Goal: Task Accomplishment & Management: Manage account settings

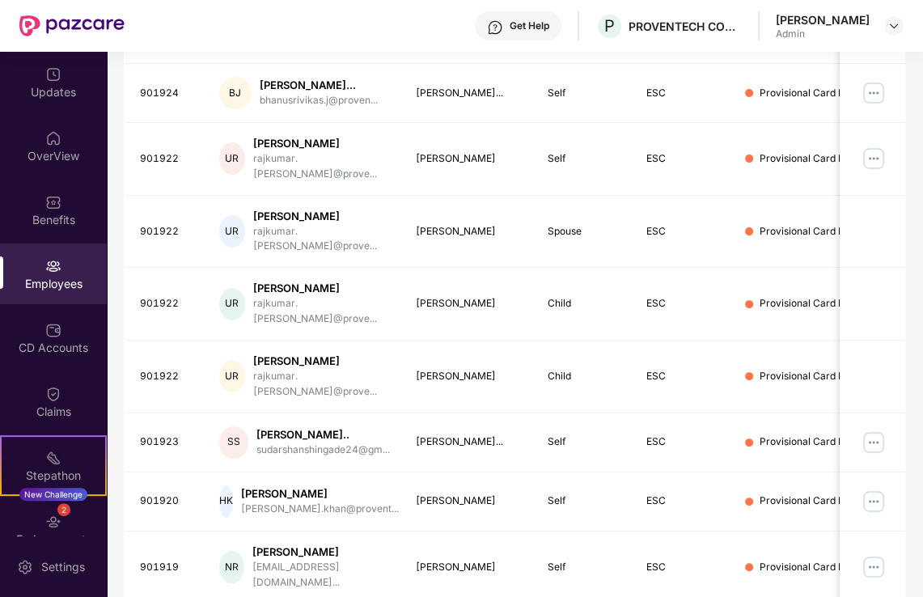
scroll to position [0, 11]
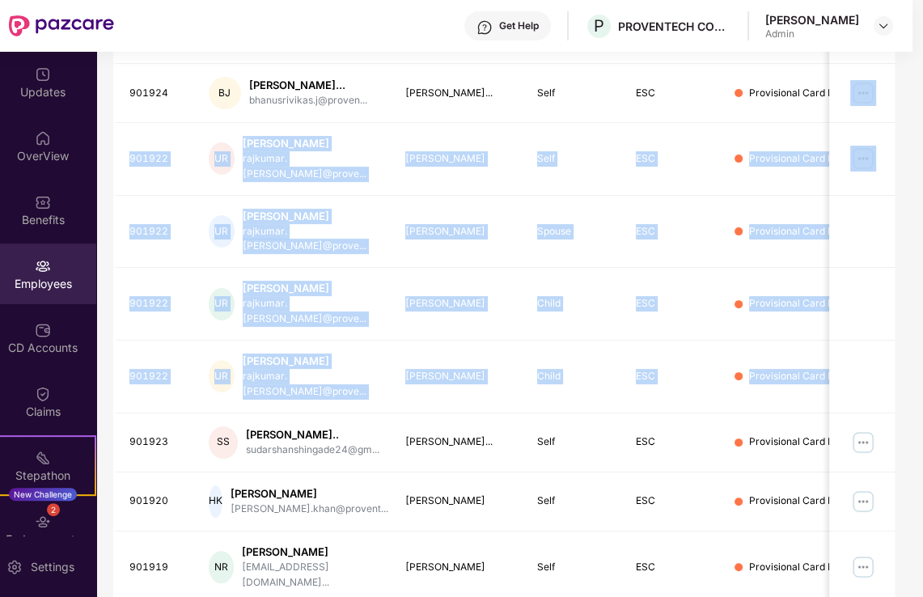
drag, startPoint x: 921, startPoint y: 303, endPoint x: 932, endPoint y: 84, distance: 218.7
click at [913, 84] on html "Get Help P PROVENTECH CONSULTING PRIVATE LIMITED Sweta Snigdha Admin Updates Ov…" at bounding box center [450, 298] width 923 height 597
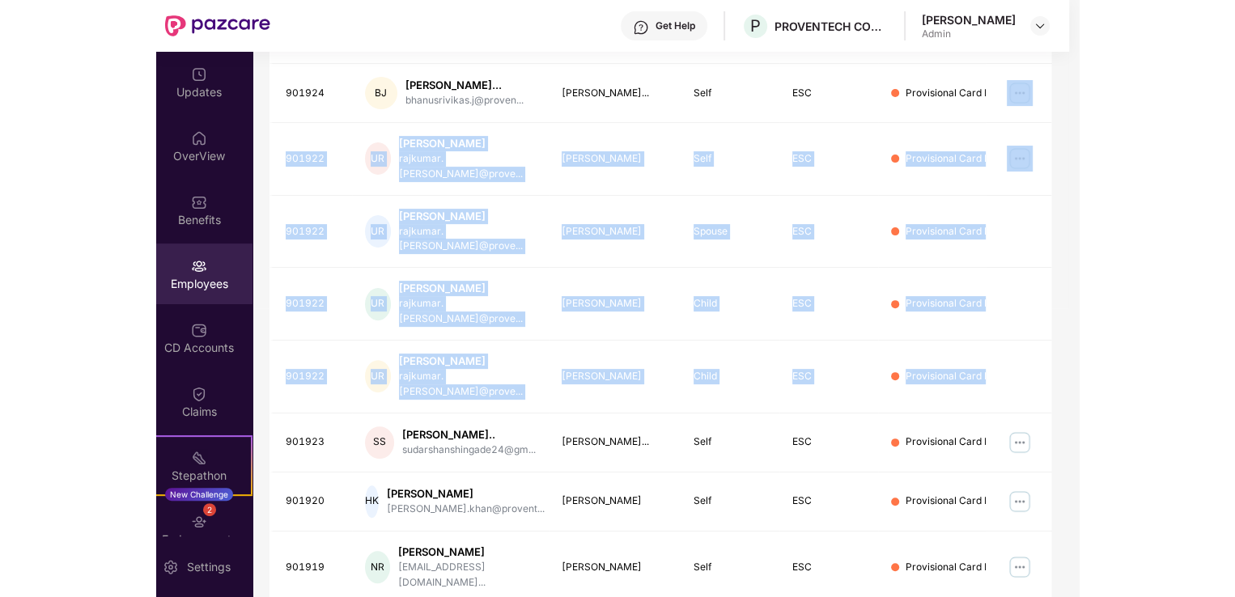
scroll to position [0, 0]
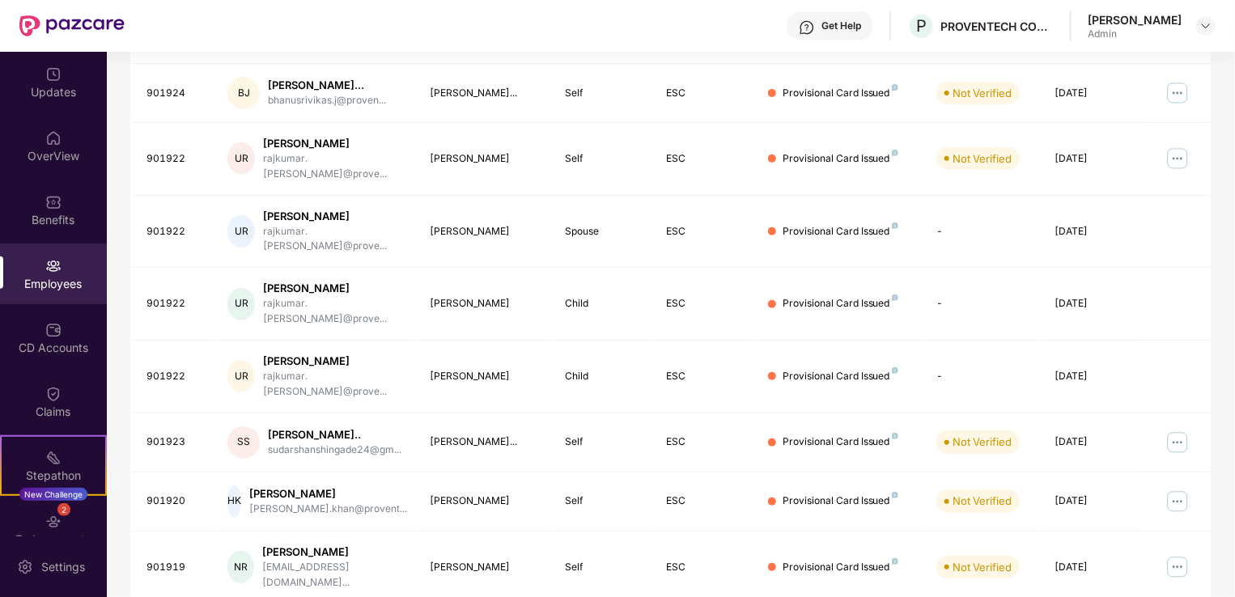
drag, startPoint x: 1232, startPoint y: 270, endPoint x: 1234, endPoint y: 129, distance: 140.8
click at [922, 129] on div "Updates OverView Benefits Employees CD Accounts Claims Stepathon New Challenge …" at bounding box center [617, 324] width 1235 height 545
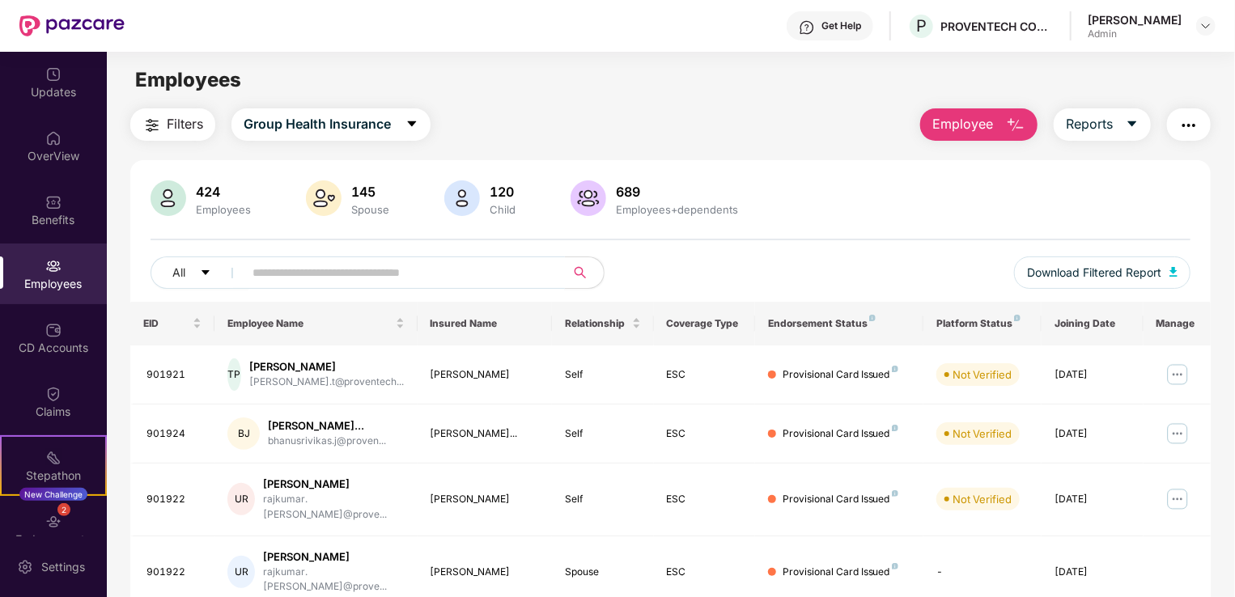
click at [410, 286] on span at bounding box center [399, 272] width 332 height 32
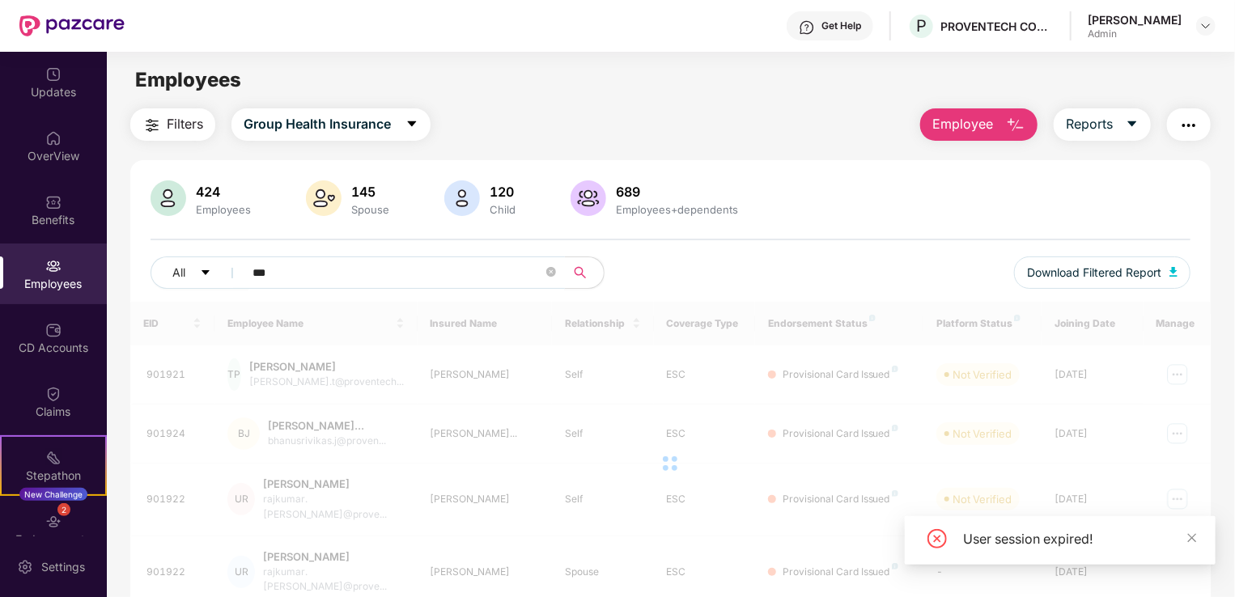
type input "****"
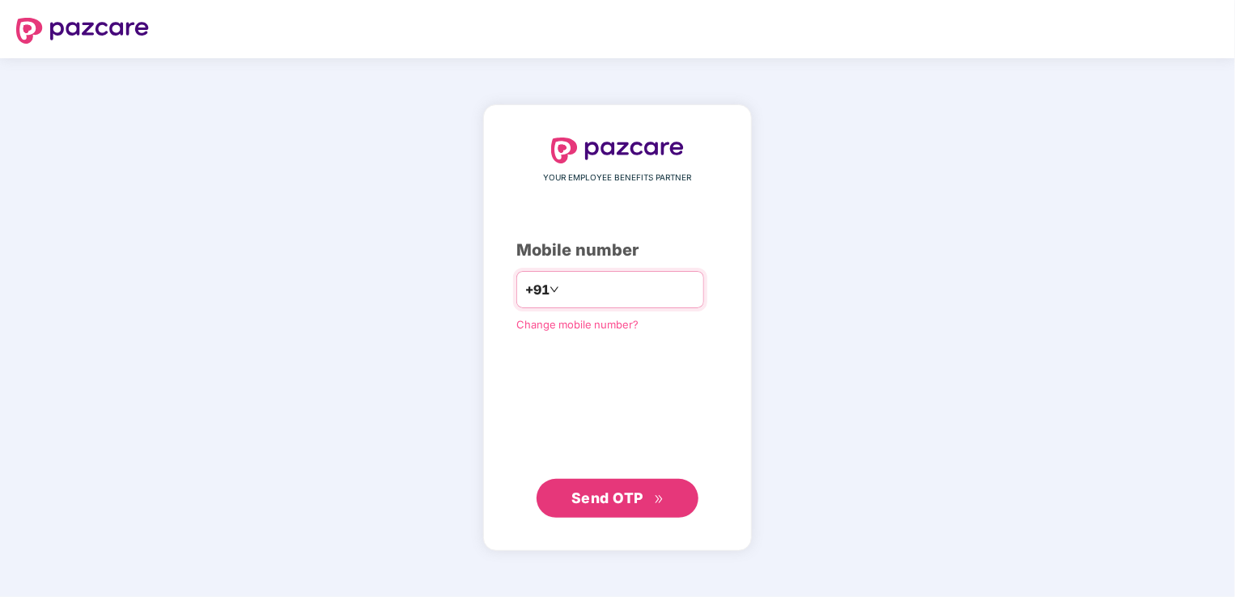
type input "**********"
click at [599, 500] on span "Send OTP" at bounding box center [607, 497] width 72 height 17
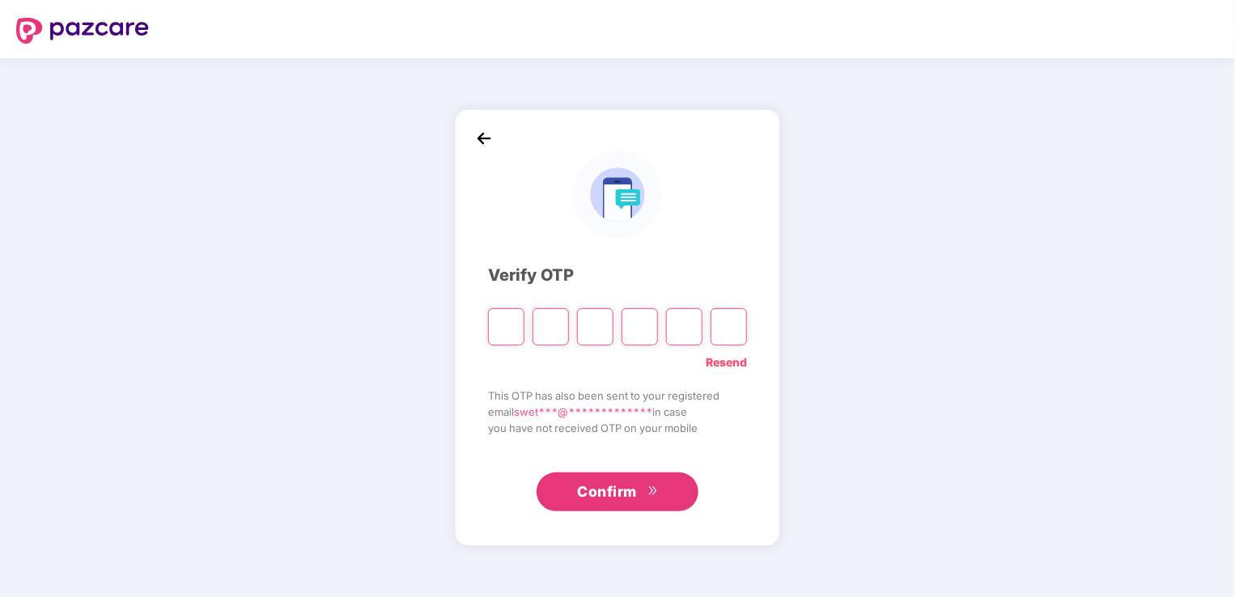
paste input "*"
type input "*"
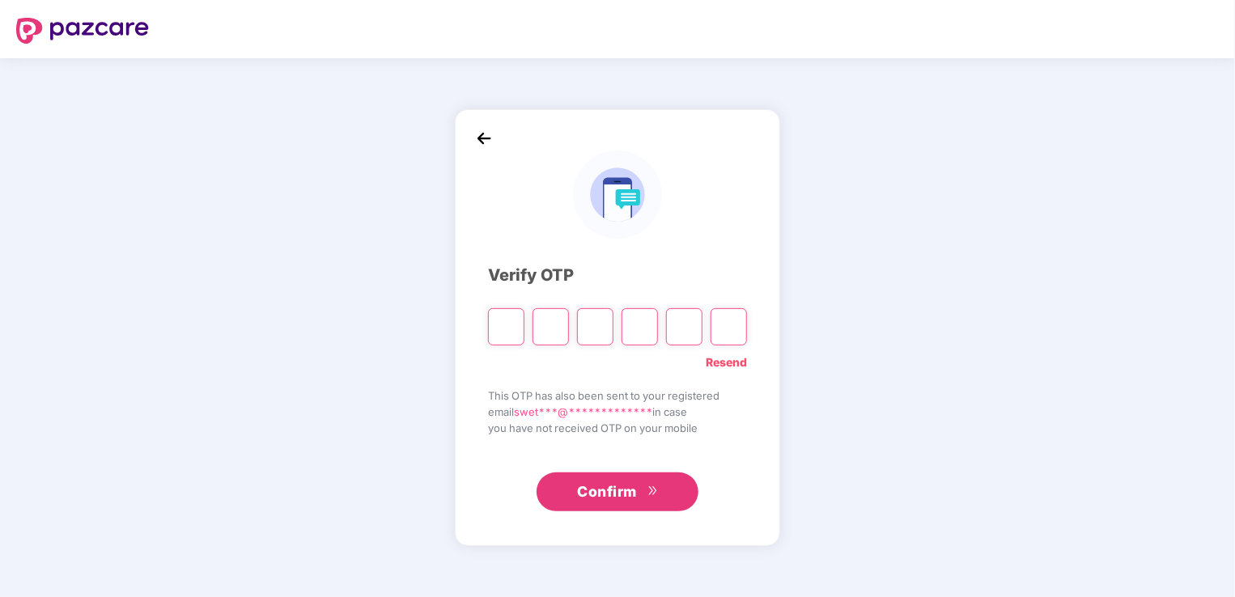
type input "*"
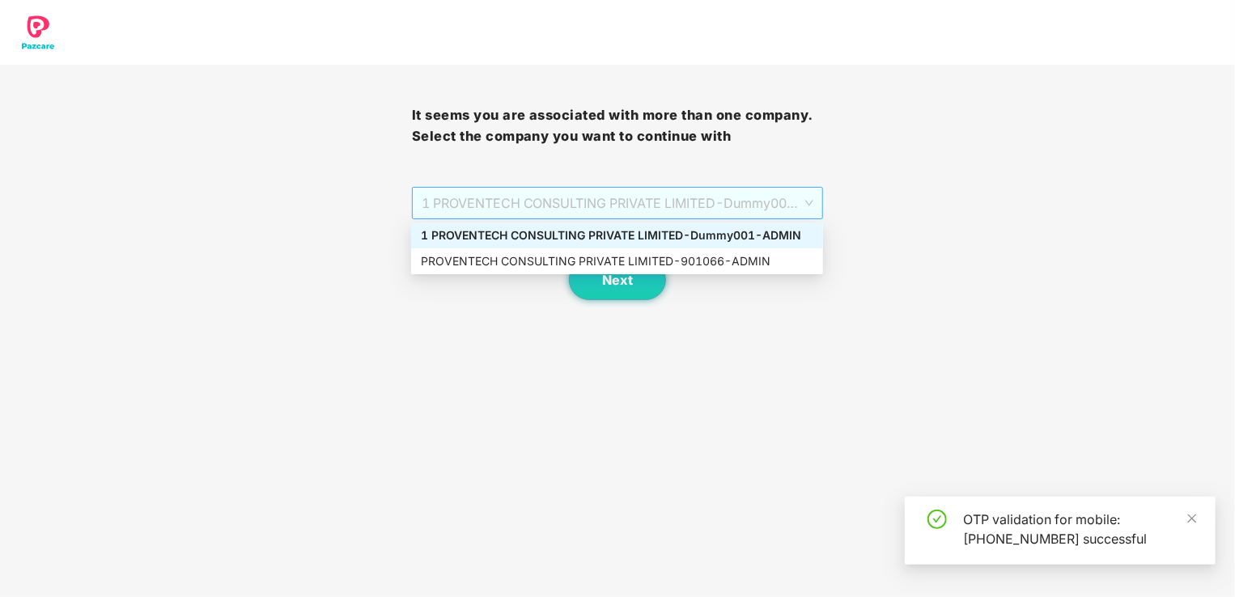
click at [539, 212] on span "1 PROVENTECH CONSULTING PRIVATE LIMITED - Dummy001 - ADMIN" at bounding box center [618, 203] width 392 height 31
click at [516, 264] on div "PROVENTECH CONSULTING PRIVATE LIMITED - 901066 - ADMIN" at bounding box center [617, 261] width 392 height 18
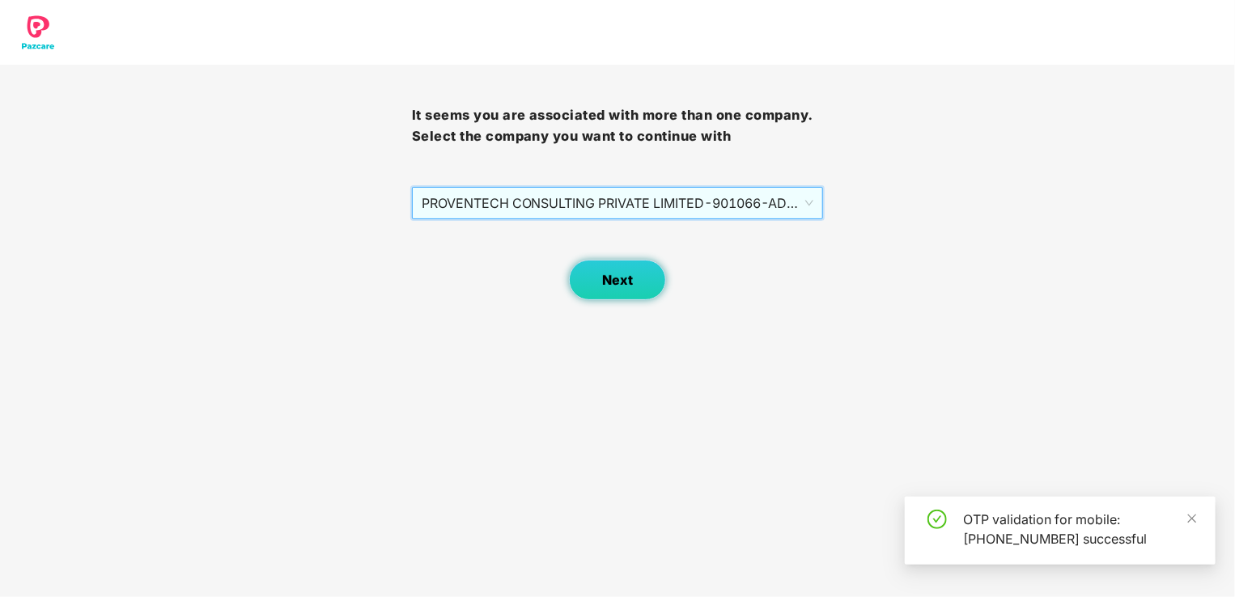
click at [604, 277] on span "Next" at bounding box center [617, 280] width 31 height 15
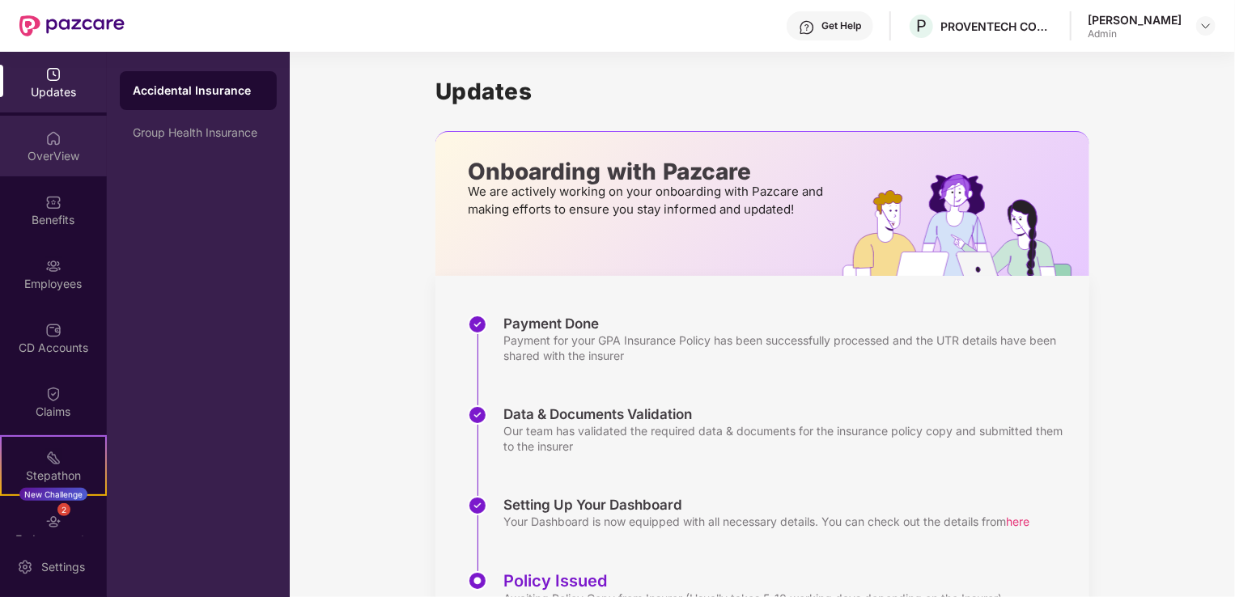
click at [48, 153] on div "OverView" at bounding box center [53, 156] width 107 height 16
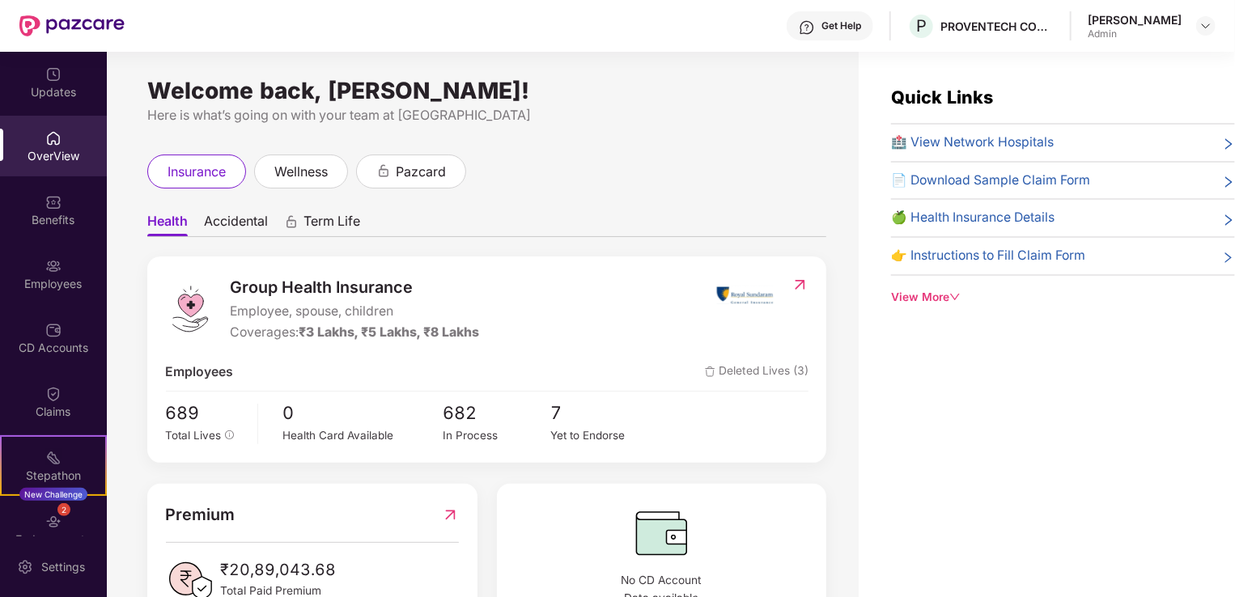
click at [258, 219] on span "Accidental" at bounding box center [236, 224] width 64 height 23
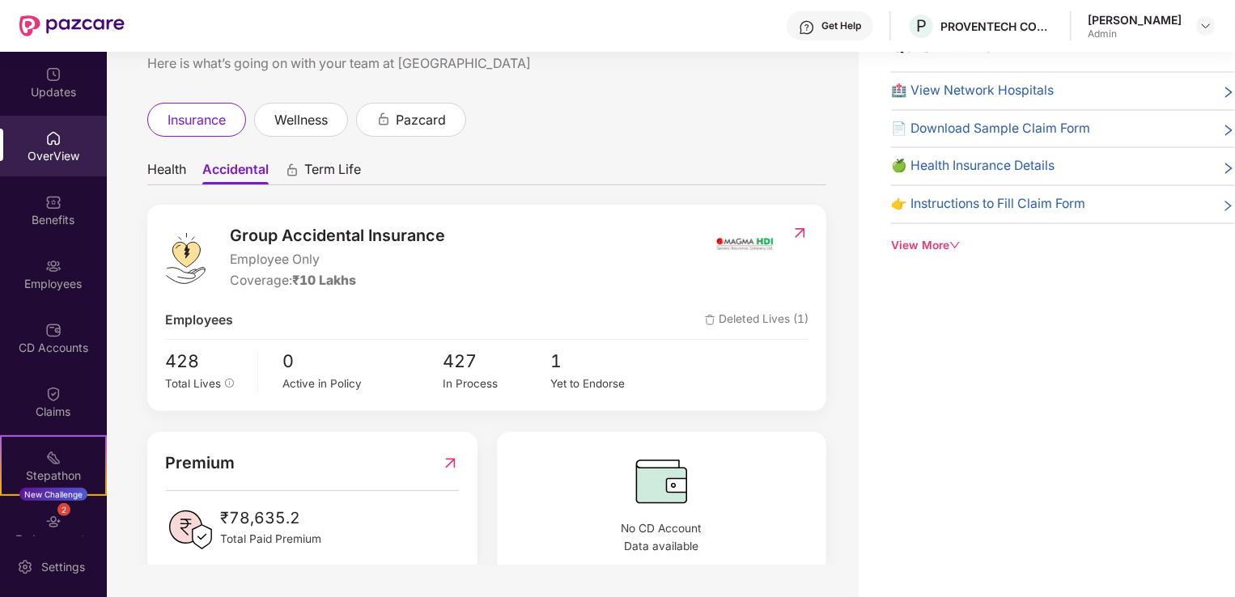
click at [299, 167] on icon "animation" at bounding box center [292, 170] width 15 height 15
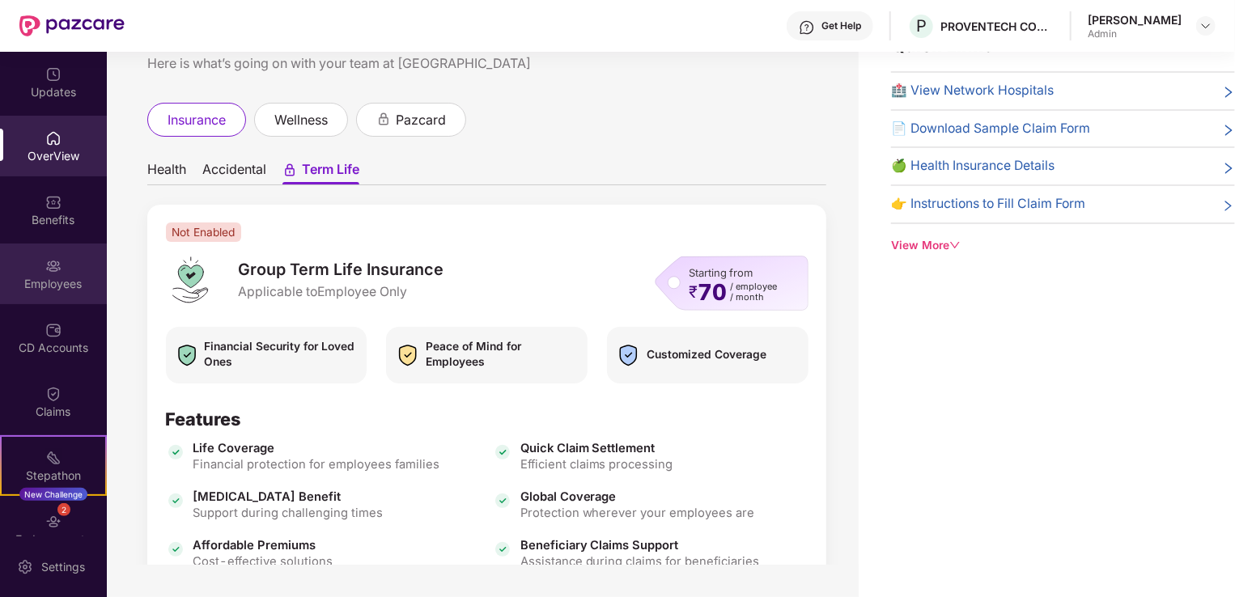
click at [45, 287] on div "Employees" at bounding box center [53, 284] width 107 height 16
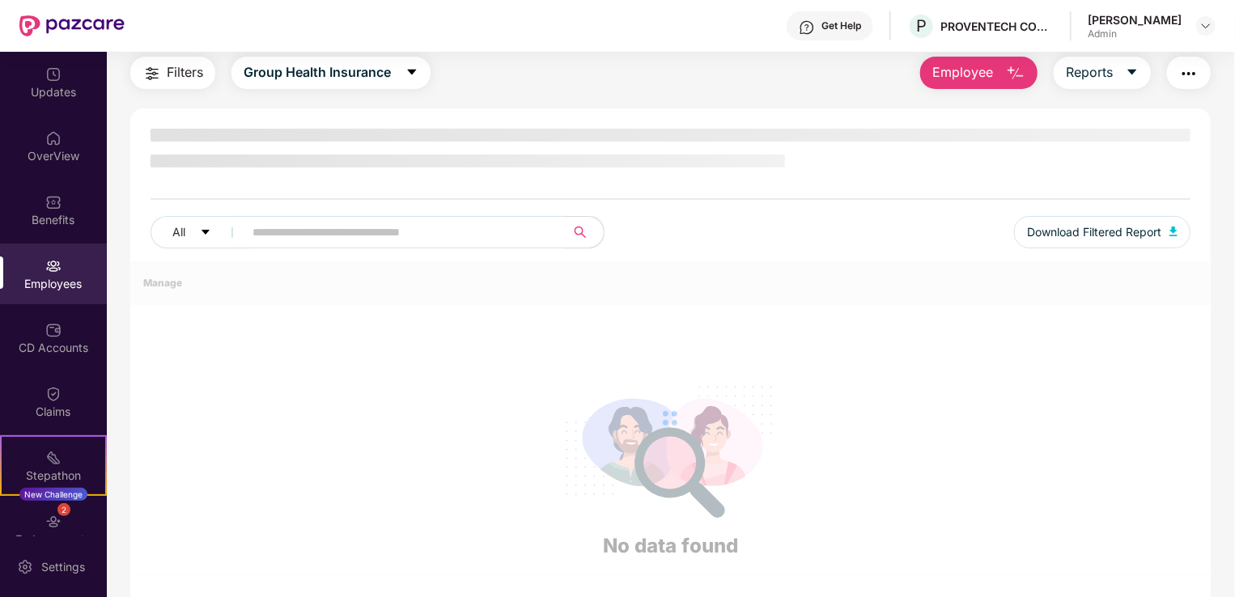
click at [377, 235] on span at bounding box center [399, 232] width 332 height 32
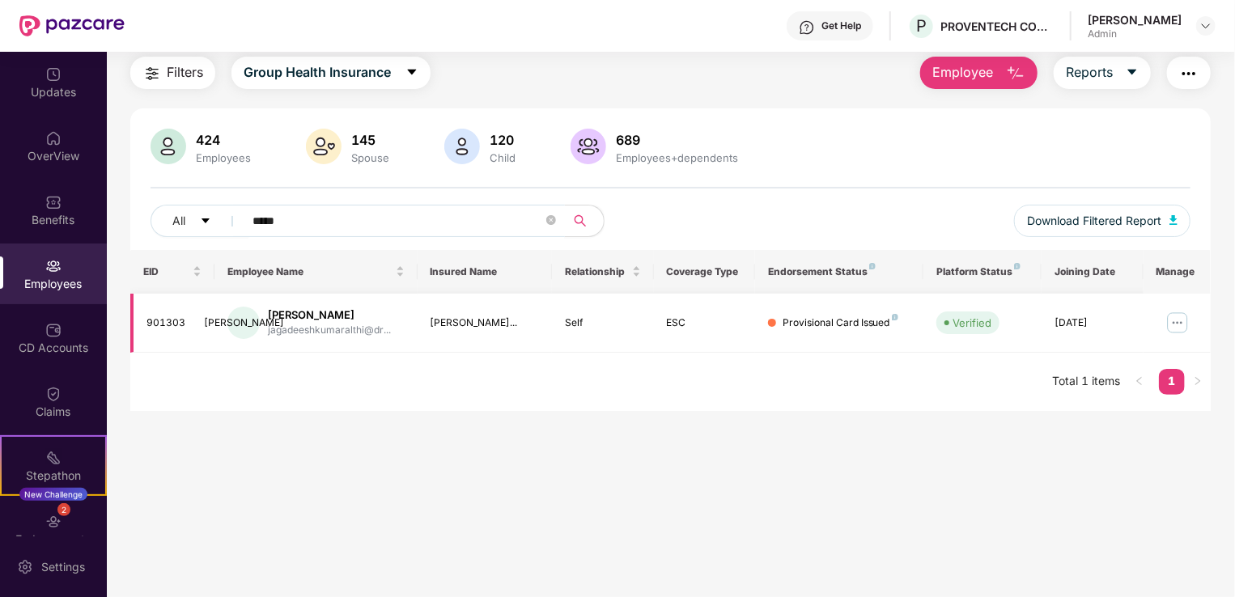
type input "*****"
click at [1178, 328] on img at bounding box center [1177, 323] width 26 height 26
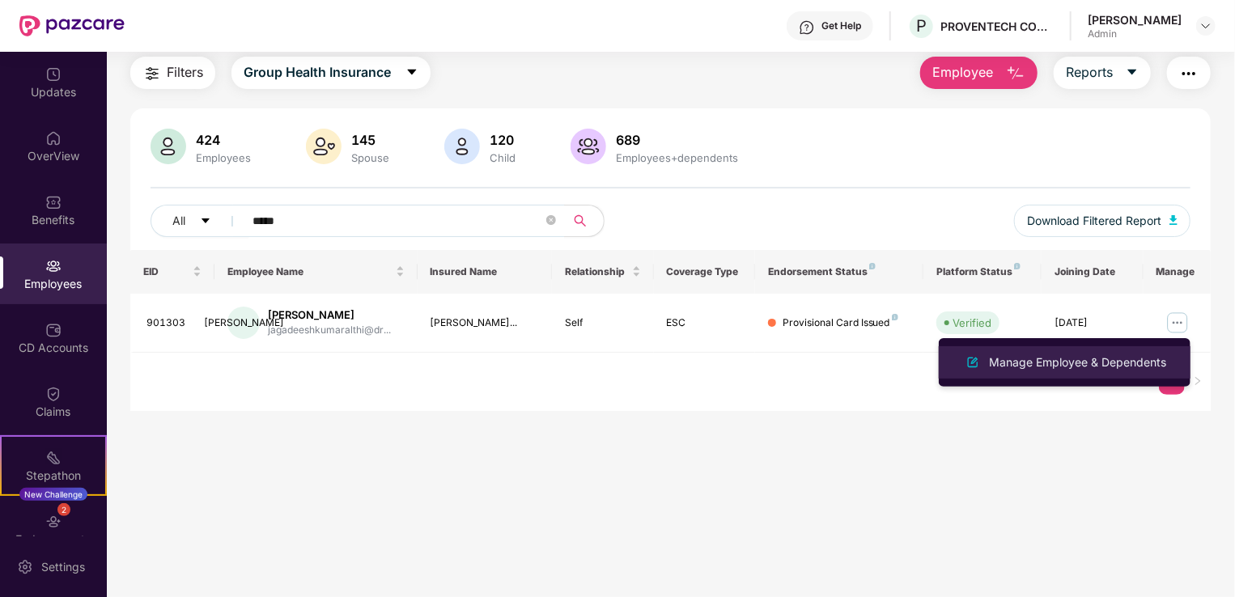
click at [1098, 358] on div "Manage Employee & Dependents" at bounding box center [1077, 363] width 184 height 18
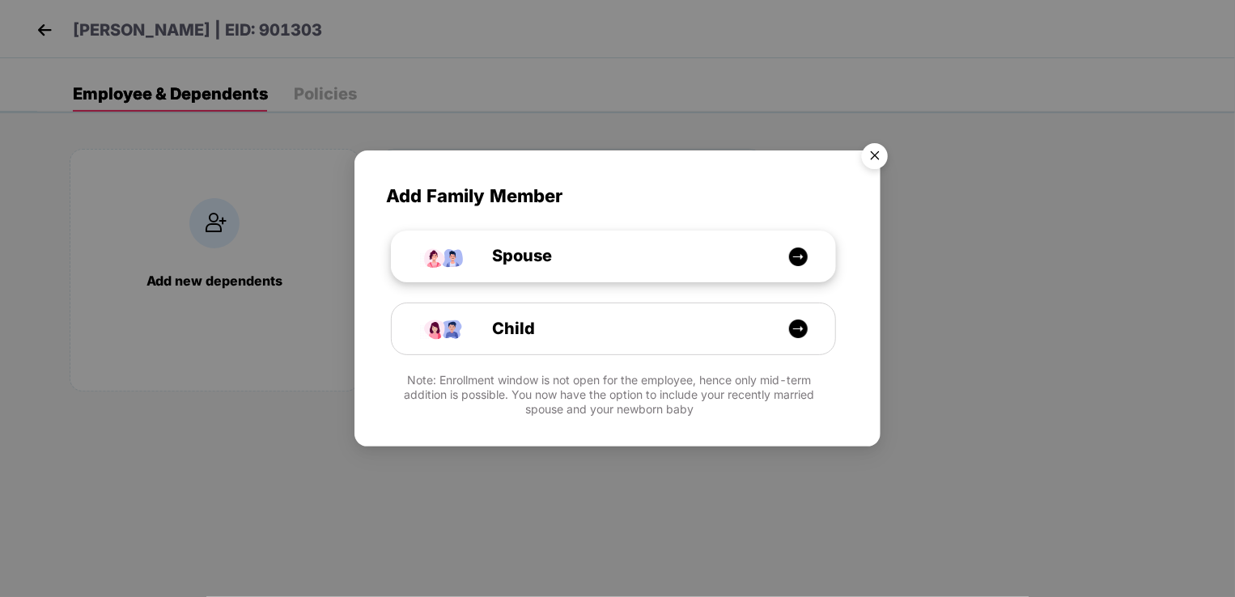
click at [798, 264] on img at bounding box center [798, 257] width 20 height 20
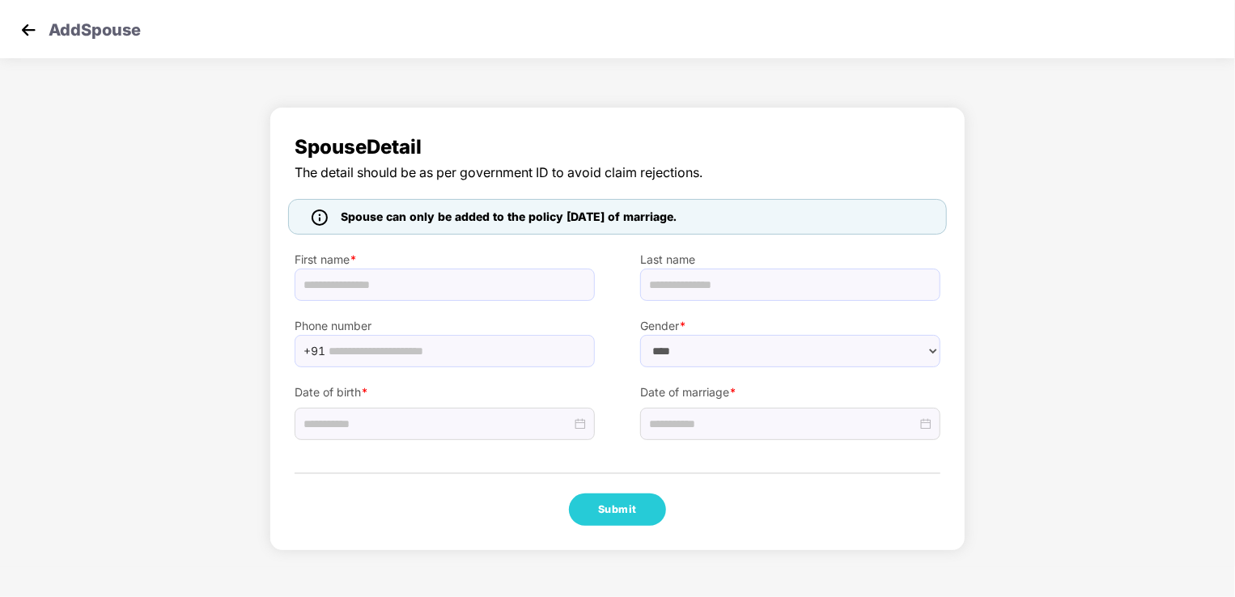
select select "******"
click at [990, 401] on div "Spouse Detail The detail should be as per government ID to avoid claim rejectio…" at bounding box center [617, 333] width 1235 height 468
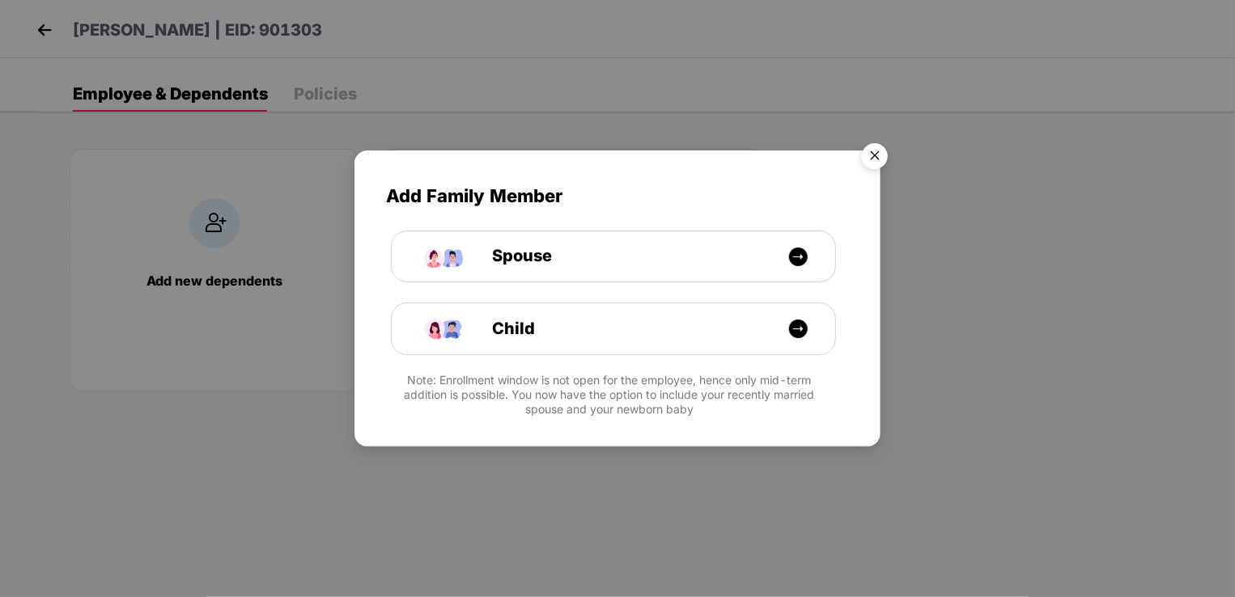
click at [835, 173] on div "Add Family Member Spouse Child Note: Enrollment window is not open for the empl…" at bounding box center [617, 289] width 526 height 279
click at [869, 153] on img "Close" at bounding box center [874, 158] width 45 height 45
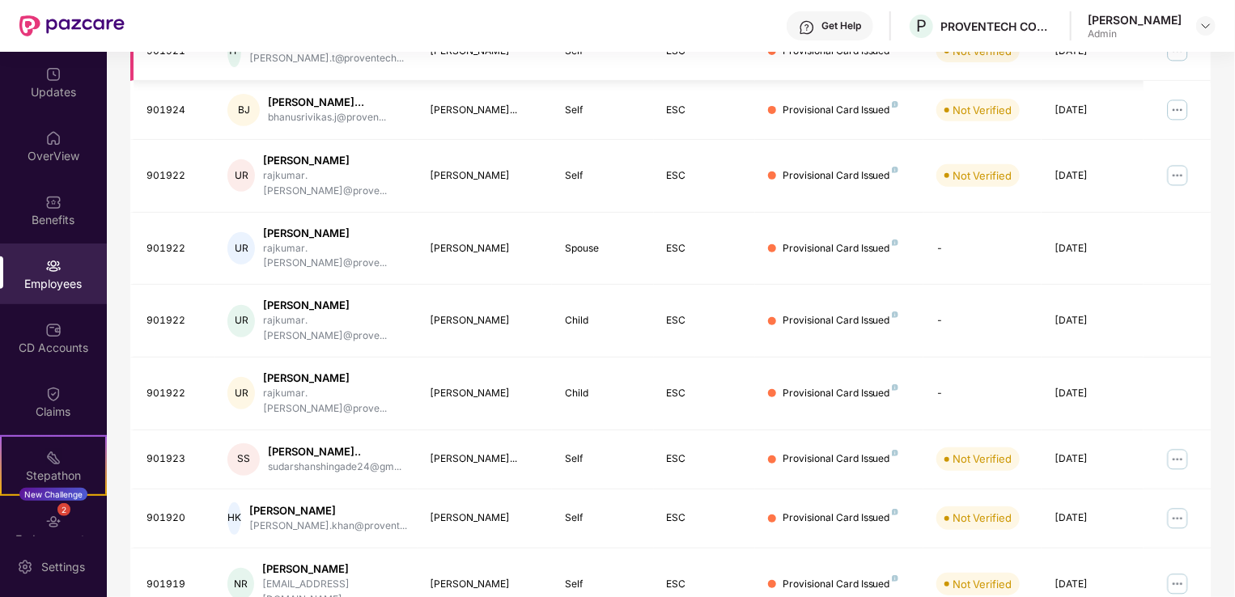
scroll to position [395, 0]
